Goal: Check status: Check status

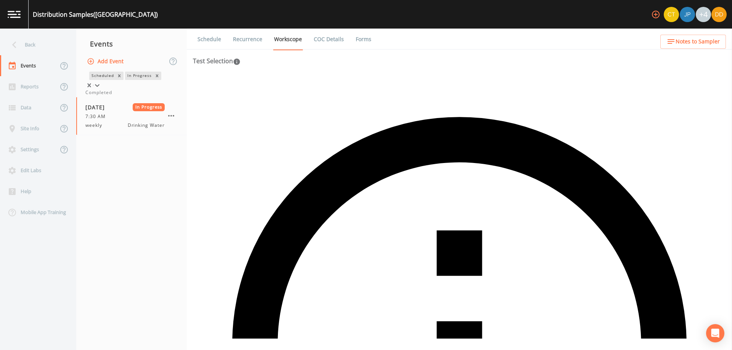
click at [101, 82] on div at bounding box center [97, 86] width 8 height 8
click at [125, 96] on div "Completed" at bounding box center [131, 92] width 92 height 7
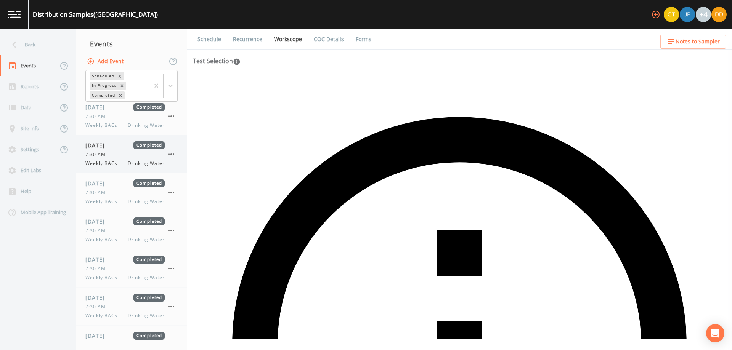
click at [154, 164] on span "Drinking Water" at bounding box center [146, 163] width 37 height 7
click at [147, 187] on div "[DATE] Completed 7:30 AM Weekly BACs Drinking Water" at bounding box center [124, 192] width 79 height 26
click at [341, 38] on link "COC Details" at bounding box center [328, 39] width 32 height 21
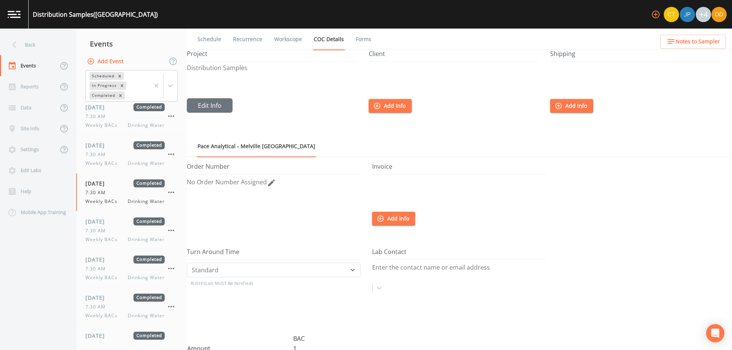
click at [363, 37] on link "Forms" at bounding box center [363, 39] width 18 height 21
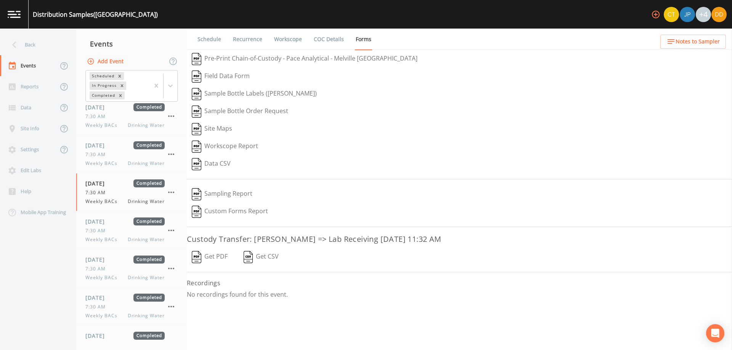
click at [223, 255] on button "Get PDF" at bounding box center [210, 257] width 46 height 18
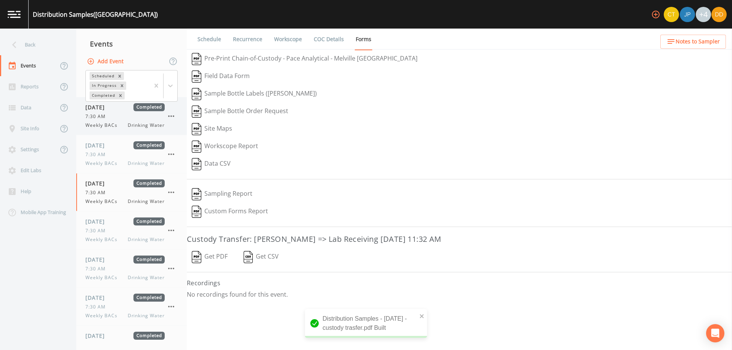
click at [125, 124] on div "Weekly BACs Drinking Water" at bounding box center [124, 125] width 79 height 7
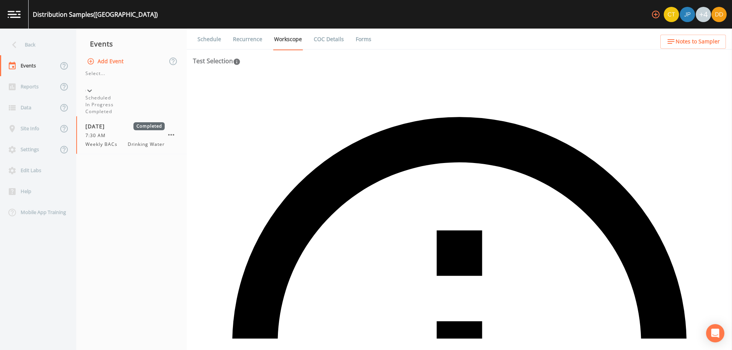
click at [93, 87] on div at bounding box center [90, 91] width 8 height 8
click at [127, 108] on div "In Progress" at bounding box center [131, 104] width 92 height 7
click at [130, 160] on div "[DATE] In Progress 7:30 AM weekly Drinking Water" at bounding box center [131, 147] width 110 height 38
